Goal: Information Seeking & Learning: Learn about a topic

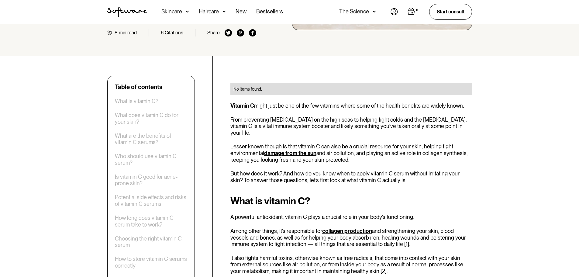
scroll to position [152, 0]
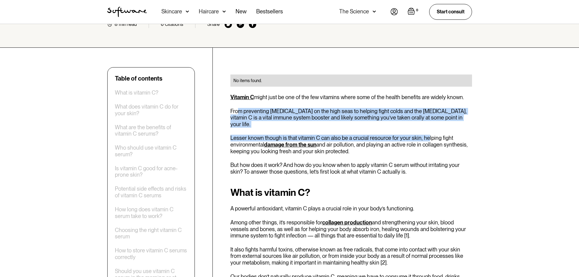
drag, startPoint x: 240, startPoint y: 112, endPoint x: 425, endPoint y: 121, distance: 186.0
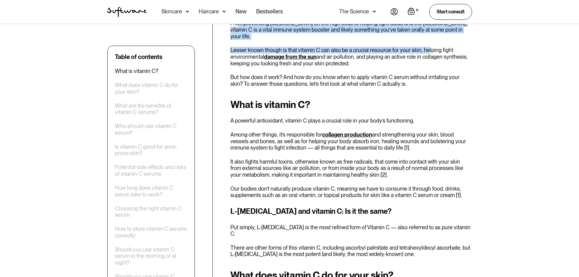
scroll to position [243, 0]
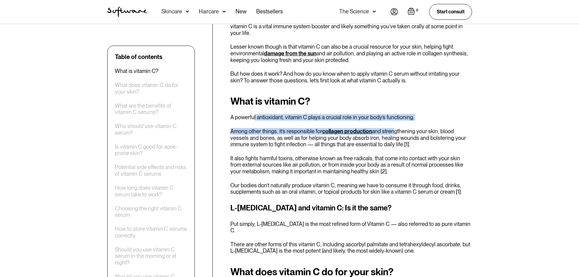
drag, startPoint x: 253, startPoint y: 111, endPoint x: 389, endPoint y: 117, distance: 136.3
click at [389, 117] on div "What is vitamin C? A powerful antioxidant, vitamin C plays a crucial role in yo…" at bounding box center [351, 175] width 242 height 158
click at [281, 128] on p "Among other things, it’s responsible for collagen production and strengthening …" at bounding box center [351, 138] width 242 height 20
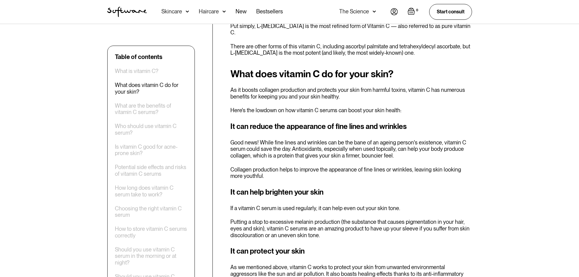
drag, startPoint x: 385, startPoint y: 124, endPoint x: 386, endPoint y: 131, distance: 7.3
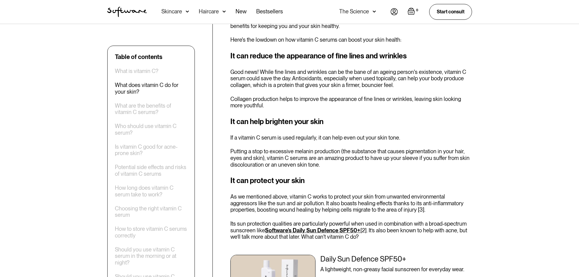
scroll to position [524, 0]
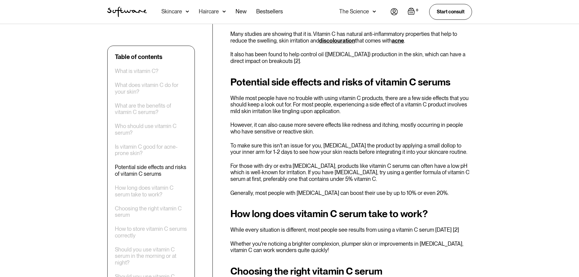
drag, startPoint x: 223, startPoint y: 130, endPoint x: 218, endPoint y: 137, distance: 8.9
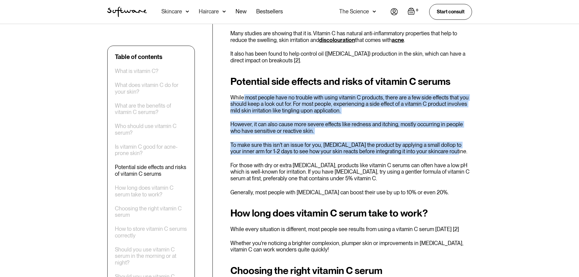
drag, startPoint x: 243, startPoint y: 76, endPoint x: 451, endPoint y: 131, distance: 215.4
click at [451, 131] on div "Potential side effects and risks of vitamin C serums While most people have no …" at bounding box center [351, 136] width 242 height 120
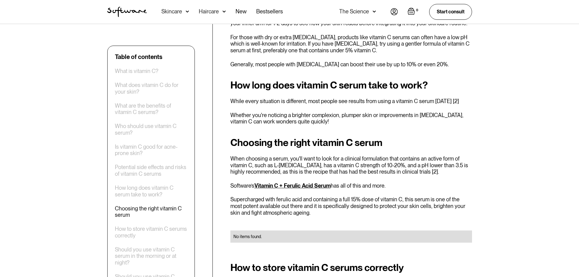
scroll to position [1099, 0]
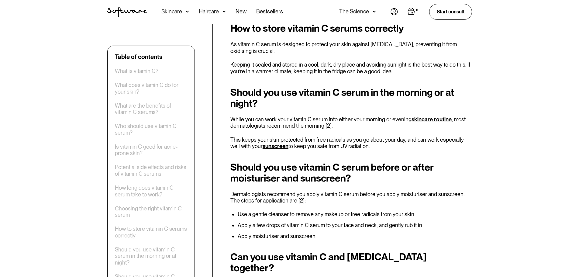
drag, startPoint x: 482, startPoint y: 117, endPoint x: 482, endPoint y: 125, distance: 8.2
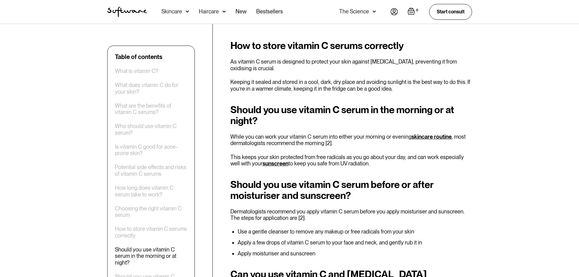
scroll to position [1318, 0]
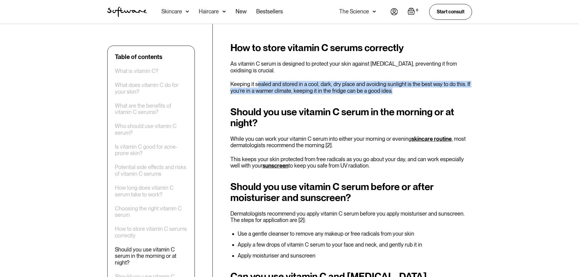
drag, startPoint x: 258, startPoint y: 72, endPoint x: 465, endPoint y: 75, distance: 206.8
click at [465, 81] on p "Keeping it sealed and stored in a cool, dark, dry place and avoiding sunlight i…" at bounding box center [351, 87] width 242 height 13
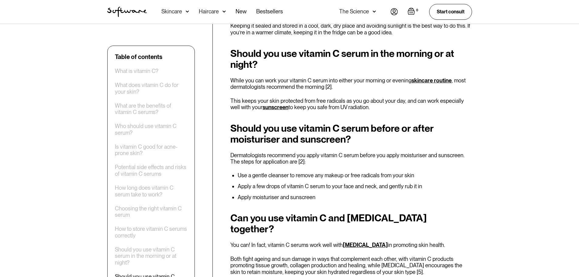
drag, startPoint x: 486, startPoint y: 106, endPoint x: 482, endPoint y: 113, distance: 8.3
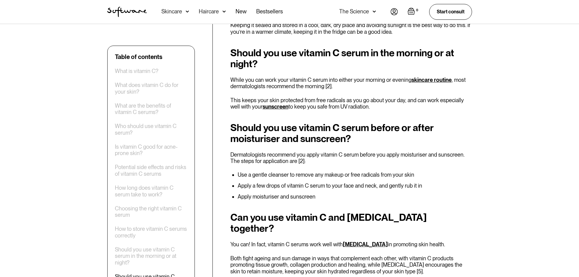
drag, startPoint x: 257, startPoint y: 85, endPoint x: 417, endPoint y: 96, distance: 161.0
click at [417, 97] on p "This keeps your skin protected from free radicals as you go about your day, and…" at bounding box center [351, 103] width 242 height 13
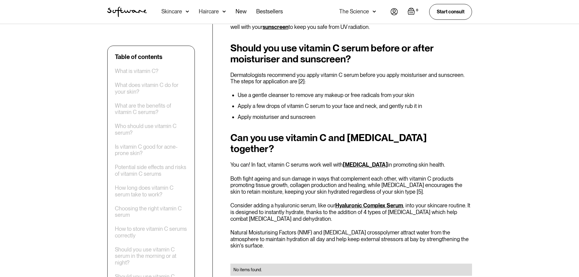
drag, startPoint x: 499, startPoint y: 106, endPoint x: 492, endPoint y: 113, distance: 9.7
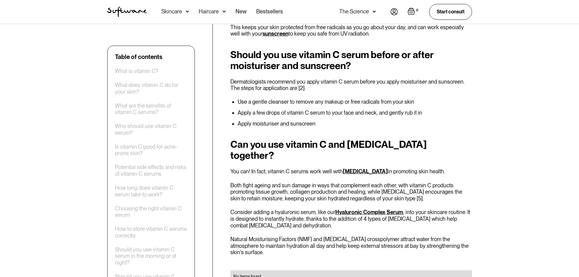
scroll to position [1448, 0]
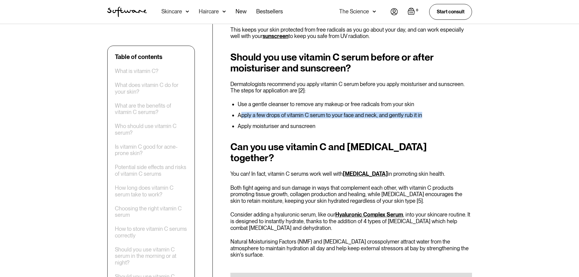
drag, startPoint x: 243, startPoint y: 100, endPoint x: 437, endPoint y: 100, distance: 194.3
click at [437, 112] on li "Apply a few drops of vitamin C serum to your face and neck, and gently rub it in" at bounding box center [355, 115] width 234 height 6
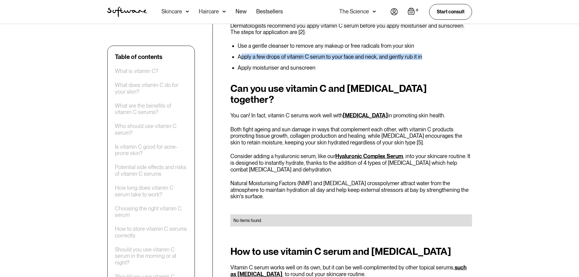
scroll to position [1509, 0]
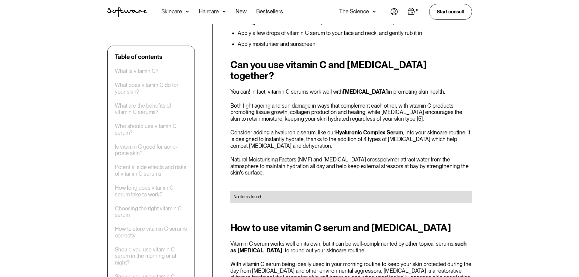
drag, startPoint x: 484, startPoint y: 115, endPoint x: 479, endPoint y: 129, distance: 14.6
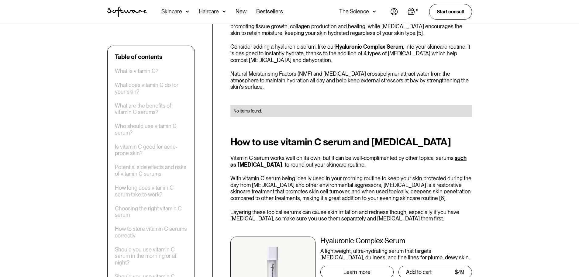
scroll to position [1656, 0]
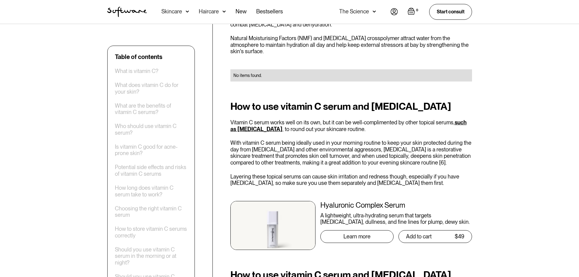
drag, startPoint x: 491, startPoint y: 100, endPoint x: 486, endPoint y: 126, distance: 26.7
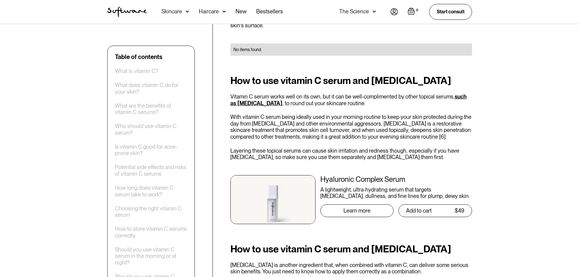
drag, startPoint x: 490, startPoint y: 113, endPoint x: 486, endPoint y: 130, distance: 17.1
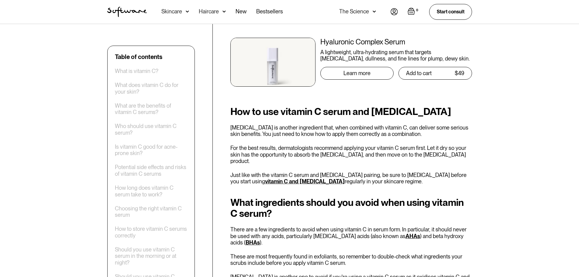
drag, startPoint x: 497, startPoint y: 110, endPoint x: 489, endPoint y: 142, distance: 33.0
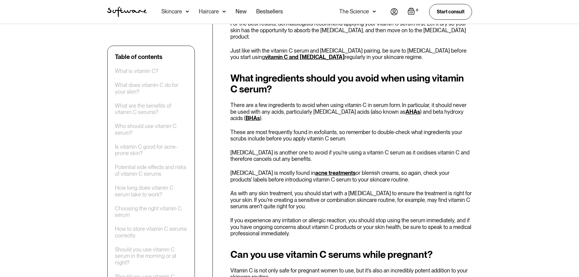
drag, startPoint x: 496, startPoint y: 123, endPoint x: 494, endPoint y: 140, distance: 17.7
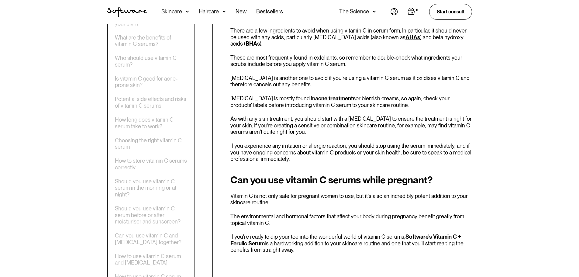
scroll to position [2076, 0]
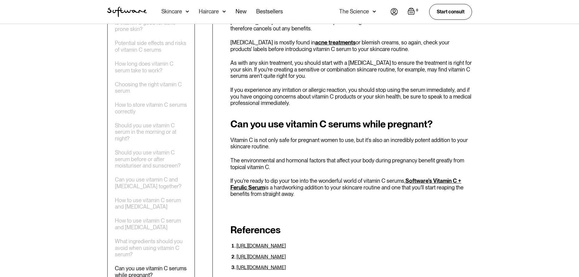
drag, startPoint x: 490, startPoint y: 124, endPoint x: 488, endPoint y: 155, distance: 30.8
